Goal: Transaction & Acquisition: Purchase product/service

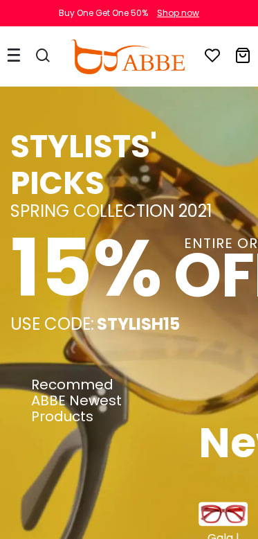
click at [133, 171] on div "STYLISTS' PICKS" at bounding box center [129, 164] width 238 height 73
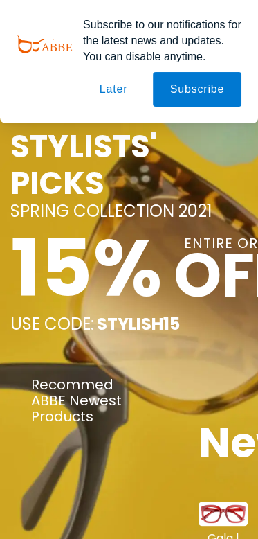
click at [133, 171] on div "STYLISTS' PICKS" at bounding box center [129, 164] width 238 height 73
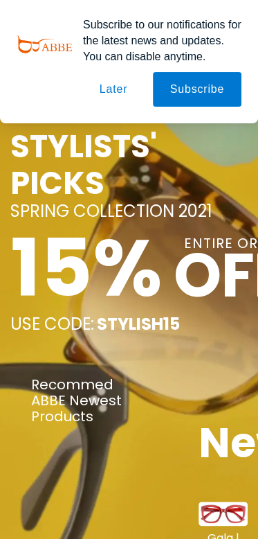
click at [133, 171] on div "STYLISTS' PICKS" at bounding box center [129, 164] width 238 height 73
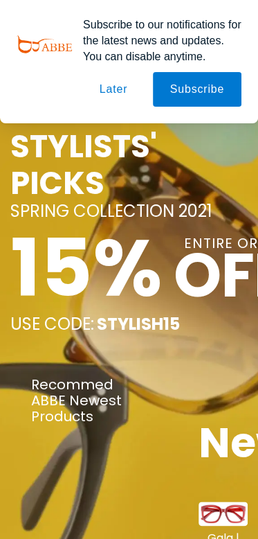
click at [133, 171] on div "STYLISTS' PICKS" at bounding box center [129, 164] width 238 height 73
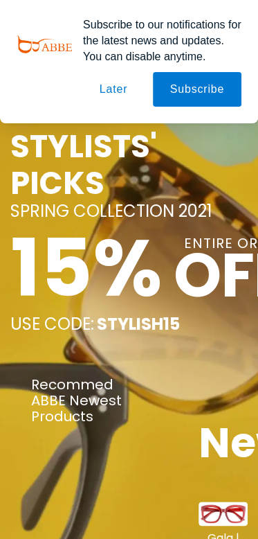
click at [133, 171] on div "STYLISTS' PICKS" at bounding box center [129, 164] width 238 height 73
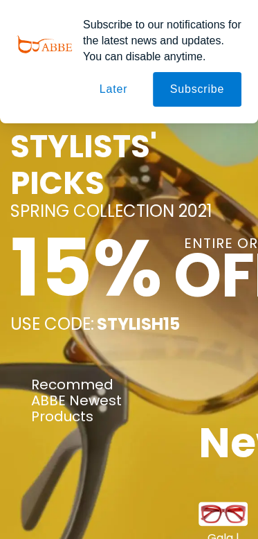
click at [133, 171] on div "STYLISTS' PICKS" at bounding box center [129, 164] width 238 height 73
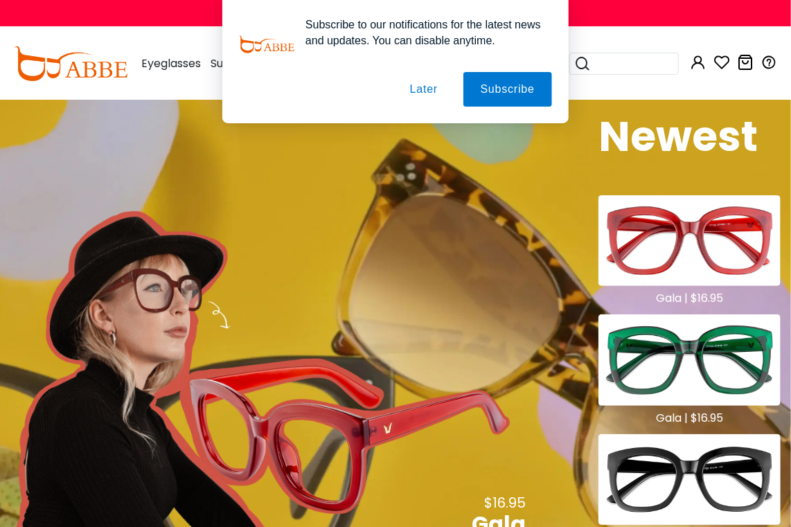
scroll to position [923, 0]
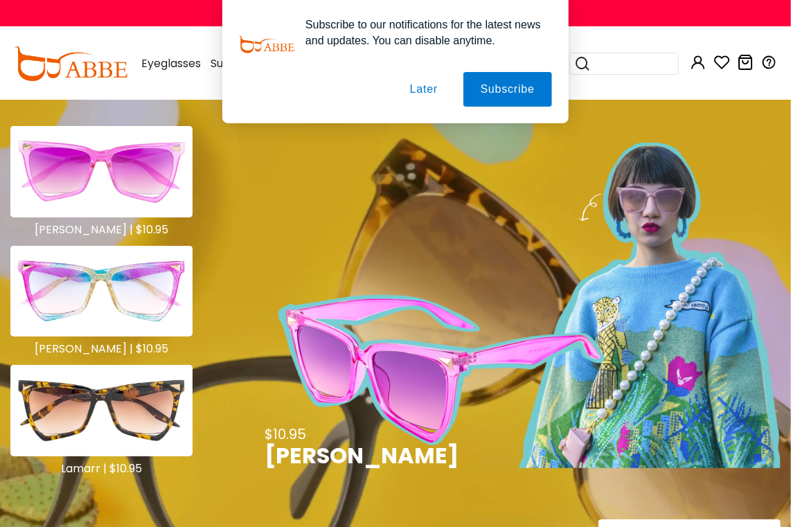
click at [258, 346] on img at bounding box center [525, 305] width 509 height 325
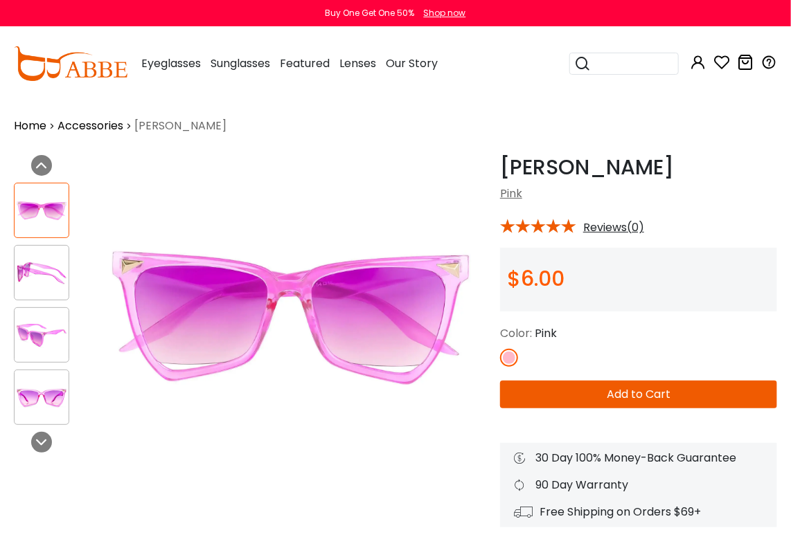
click at [636, 387] on button "Add to Cart" at bounding box center [638, 395] width 277 height 28
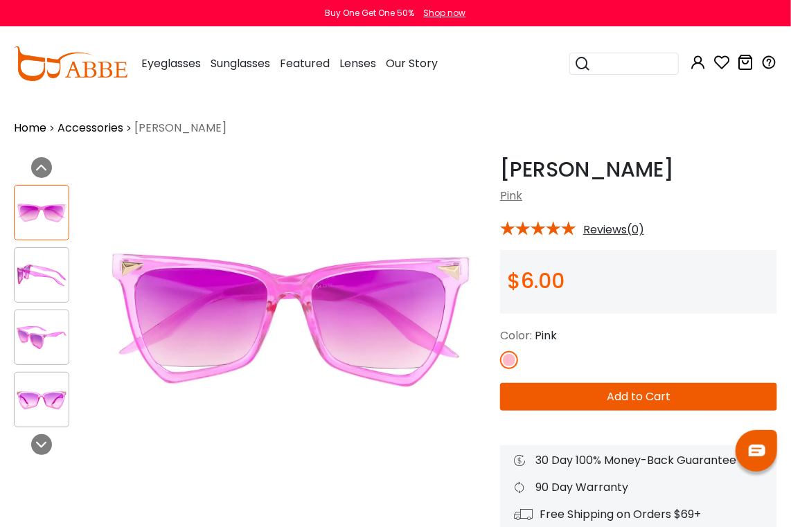
click at [636, 399] on button "Add to Cart" at bounding box center [638, 397] width 277 height 28
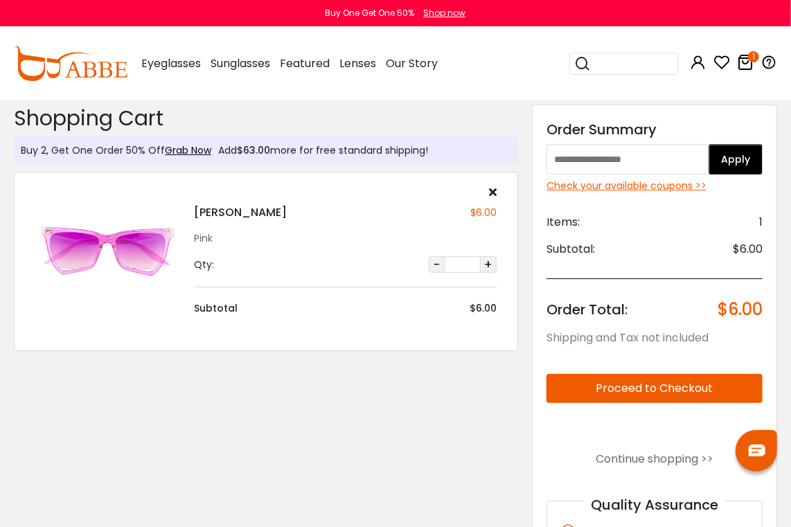
click at [601, 142] on div "Discount Code: Order Summary Apply Check your available coupons >> Items: 1 Sub…" at bounding box center [654, 362] width 245 height 514
click at [601, 150] on input "text" at bounding box center [627, 159] width 162 height 30
paste input "*********"
type input "*********"
click at [731, 157] on button "Apply" at bounding box center [735, 159] width 54 height 30
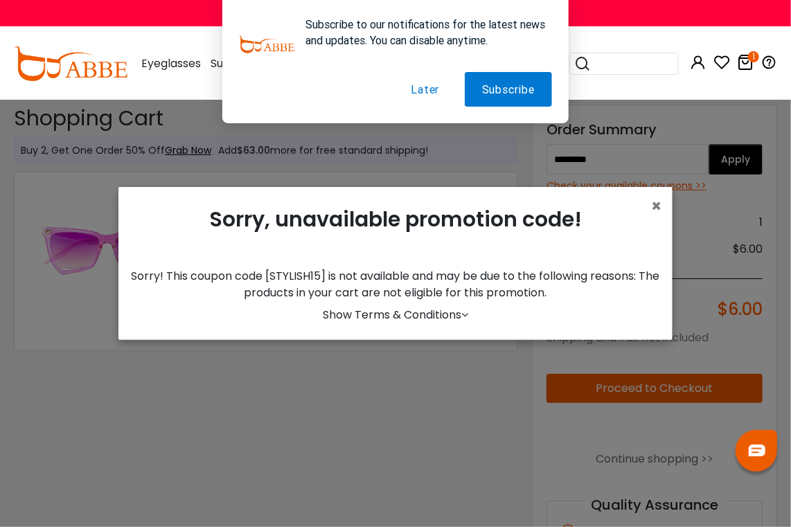
click at [756, 143] on div "× Sorry, unavailable promotion code! Sorry! This coupon code [STYLISH15] is not…" at bounding box center [395, 263] width 791 height 527
click at [654, 211] on span "×" at bounding box center [656, 206] width 10 height 23
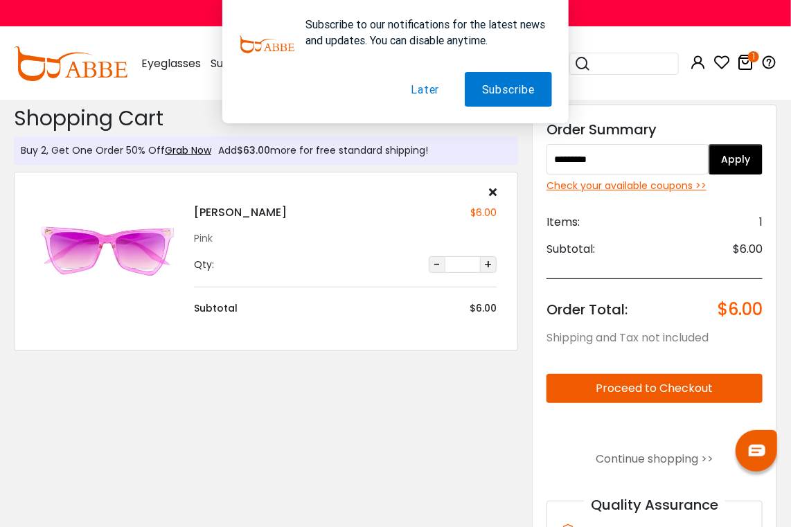
click at [732, 141] on div "Discount Code: Order Summary ********* Apply Check your available coupons >> It…" at bounding box center [654, 362] width 245 height 514
click at [720, 159] on button "Apply" at bounding box center [735, 159] width 54 height 30
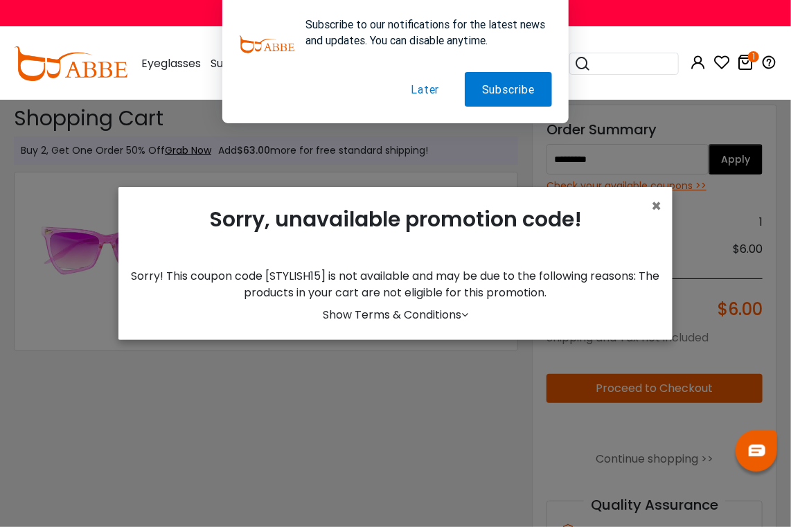
click at [416, 93] on button "Later" at bounding box center [424, 89] width 63 height 35
